Goal: Task Accomplishment & Management: Manage account settings

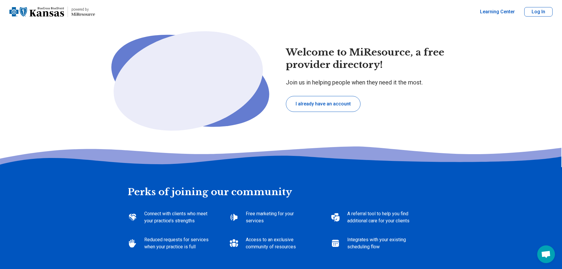
click at [532, 15] on button "Log In" at bounding box center [538, 11] width 28 height 9
type textarea "*"
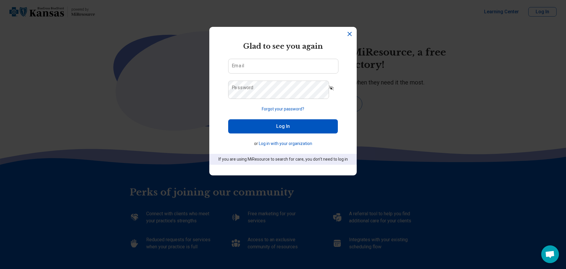
click at [348, 34] on icon "Dismiss" at bounding box center [349, 33] width 7 height 7
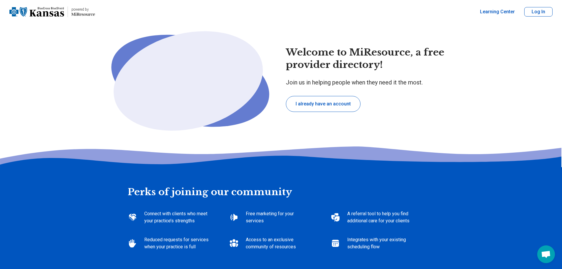
click at [529, 11] on button "Log In" at bounding box center [538, 11] width 28 height 9
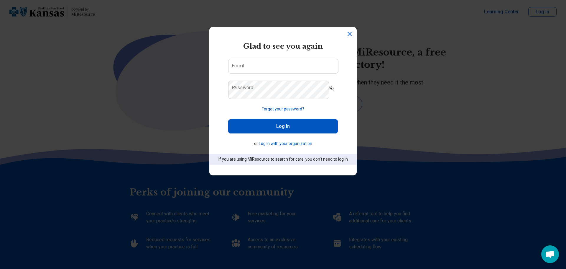
click at [346, 33] on icon "Dismiss" at bounding box center [349, 33] width 7 height 7
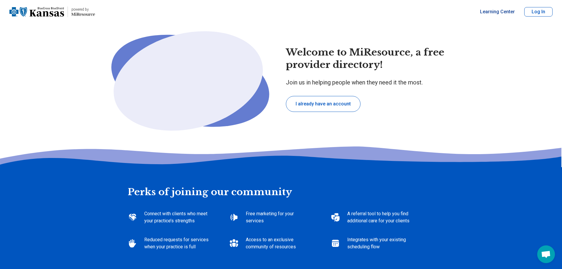
click at [488, 13] on link "Learning Center" at bounding box center [497, 11] width 35 height 7
click at [298, 112] on button "I already have an account" at bounding box center [323, 104] width 75 height 16
type textarea "*"
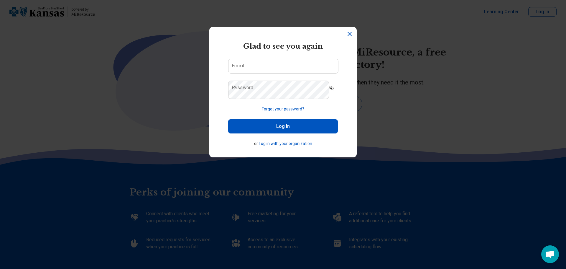
click at [265, 147] on button "Log in with your organization" at bounding box center [285, 143] width 53 height 6
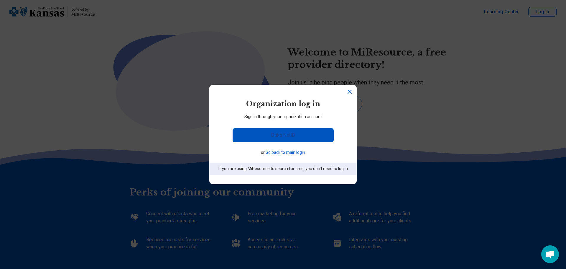
click at [277, 133] on link "Duke NetID" at bounding box center [283, 135] width 101 height 14
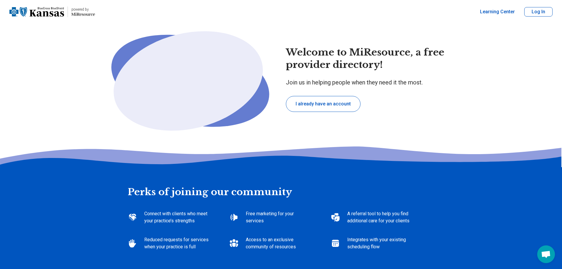
click at [328, 112] on button "I already have an account" at bounding box center [323, 104] width 75 height 16
type textarea "*"
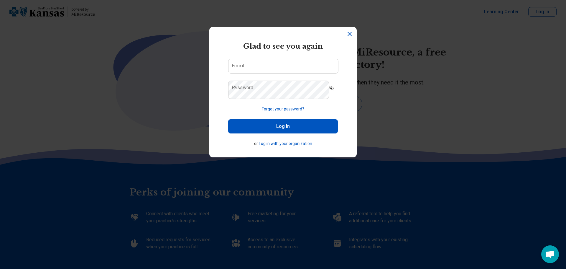
click at [286, 147] on button "Log in with your organization" at bounding box center [285, 143] width 53 height 6
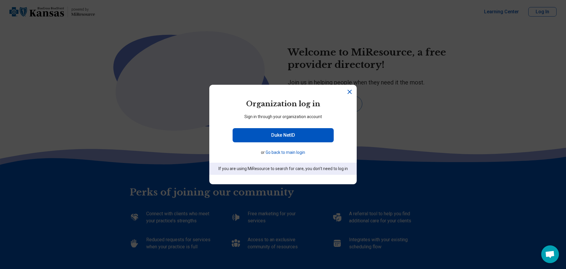
click at [288, 152] on button "Go back to main login" at bounding box center [286, 152] width 40 height 6
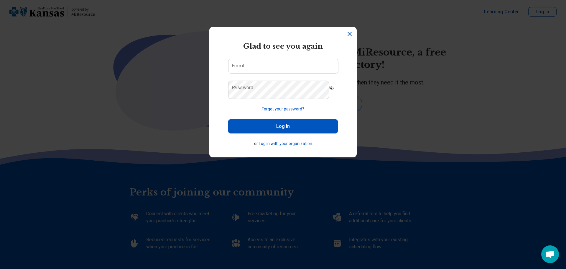
click at [273, 147] on button "Log in with your organization" at bounding box center [285, 143] width 53 height 6
